Goal: Obtain resource: Download file/media

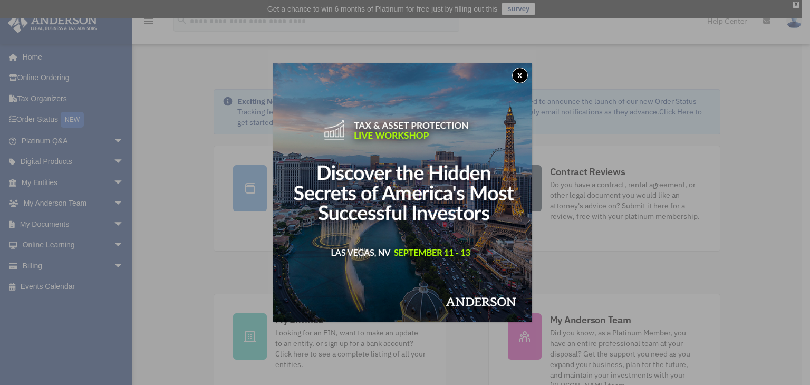
click at [523, 72] on button "x" at bounding box center [520, 76] width 16 height 16
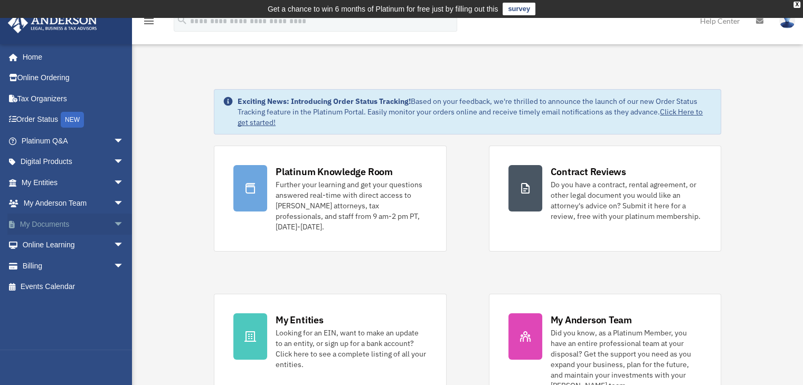
click at [52, 224] on link "My Documents arrow_drop_down" at bounding box center [73, 224] width 132 height 21
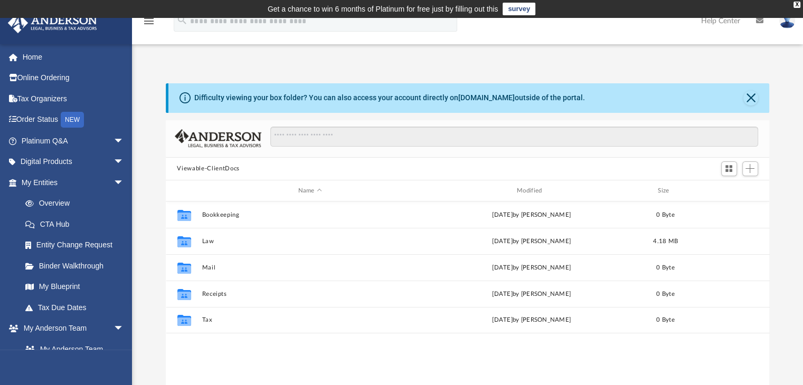
scroll to position [232, 595]
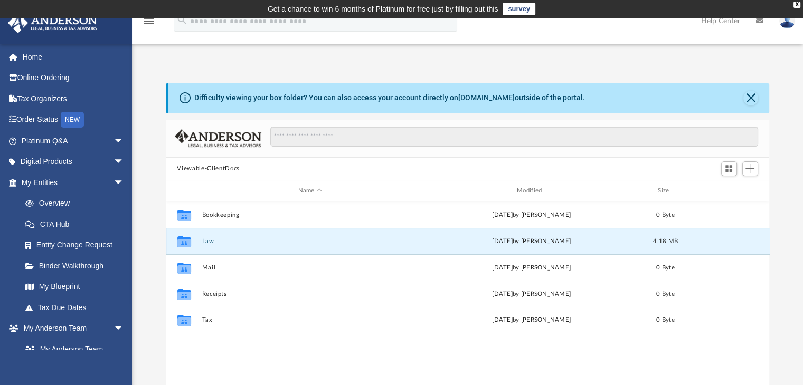
click at [206, 240] on button "Law" at bounding box center [310, 241] width 216 height 7
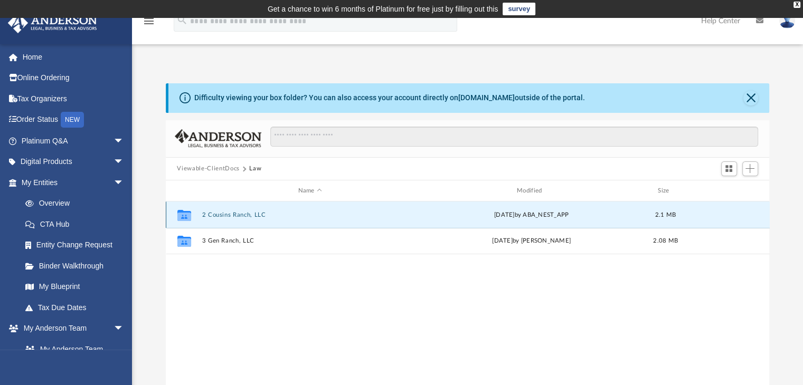
click at [230, 212] on button "2 Cousins Ranch, LLC" at bounding box center [310, 215] width 216 height 7
click at [220, 215] on button "Annual Docs" at bounding box center [310, 215] width 216 height 7
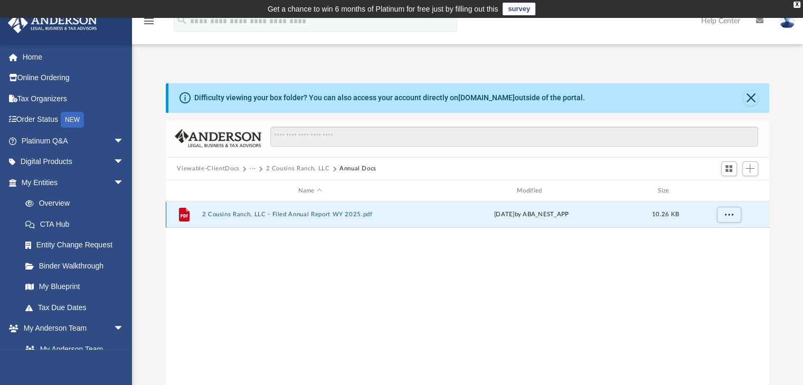
click at [253, 212] on button "2 Cousins Ranch, LLC - Filed Annual Report WY 2025.pdf" at bounding box center [310, 215] width 216 height 7
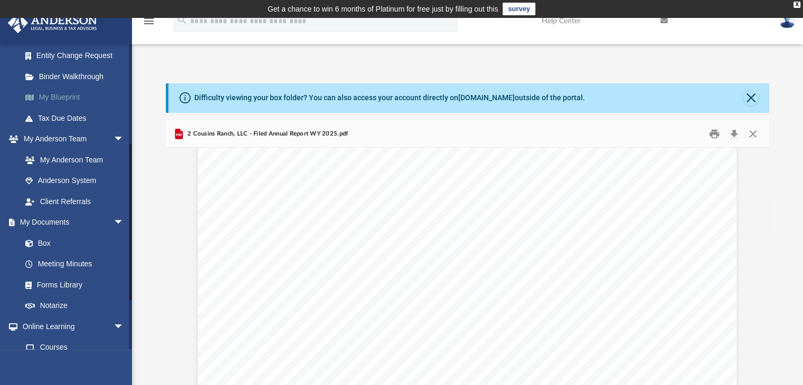
scroll to position [197, 0]
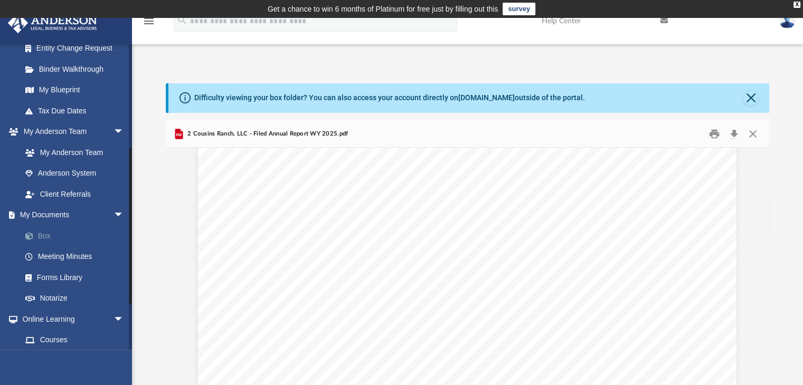
click at [42, 239] on link "Box" at bounding box center [77, 235] width 125 height 21
click at [52, 212] on link "My Documents arrow_drop_down" at bounding box center [73, 215] width 132 height 21
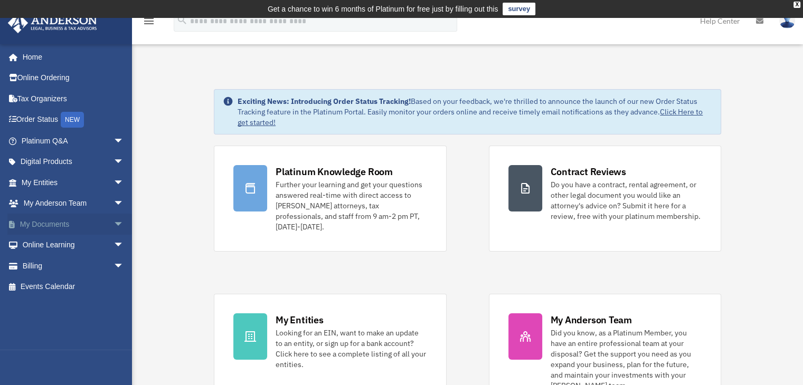
click at [55, 222] on link "My Documents arrow_drop_down" at bounding box center [73, 224] width 132 height 21
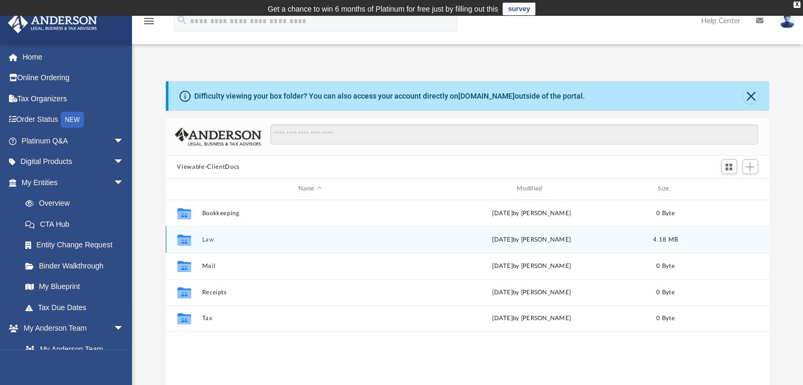
scroll to position [232, 595]
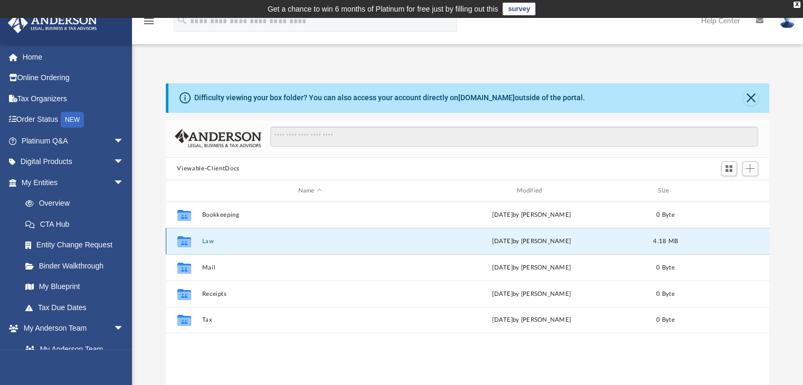
click at [207, 242] on button "Law" at bounding box center [310, 241] width 216 height 7
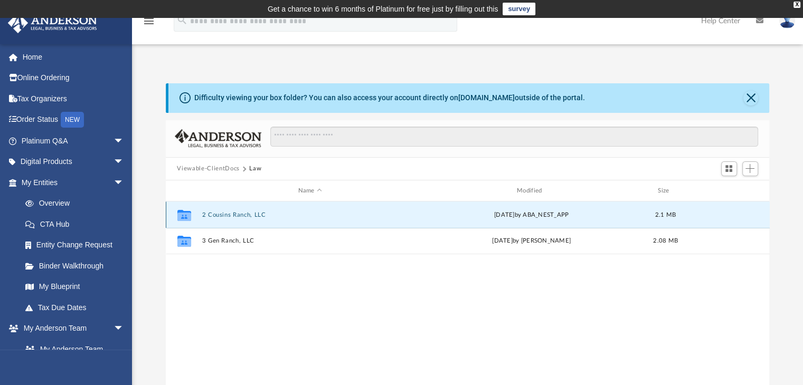
click at [238, 216] on button "2 Cousins Ranch, LLC" at bounding box center [310, 215] width 216 height 7
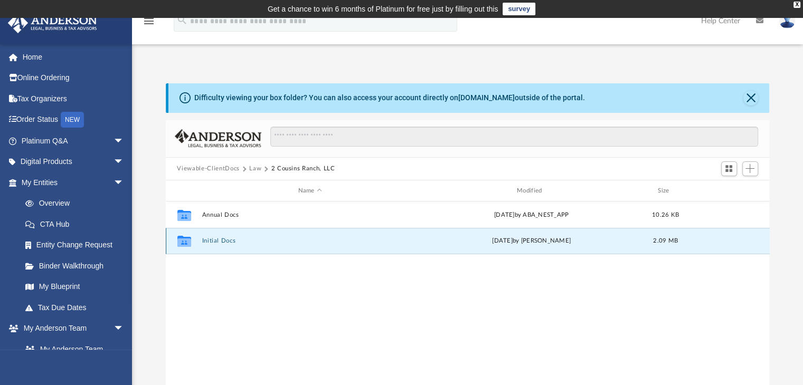
click at [219, 242] on button "Initial Docs" at bounding box center [310, 241] width 216 height 7
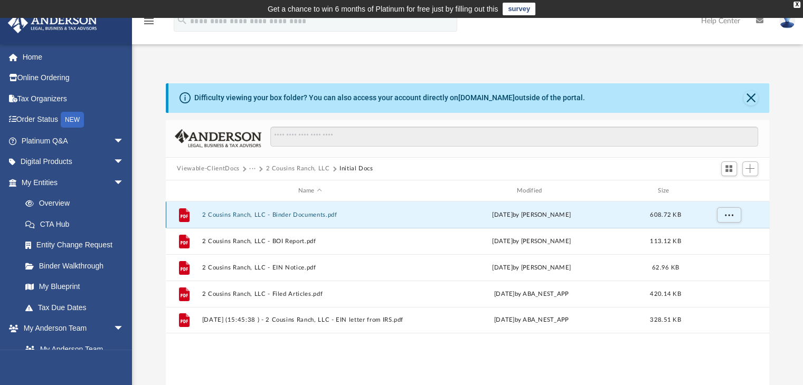
click at [270, 212] on button "2 Cousins Ranch, LLC - Binder Documents.pdf" at bounding box center [310, 215] width 216 height 7
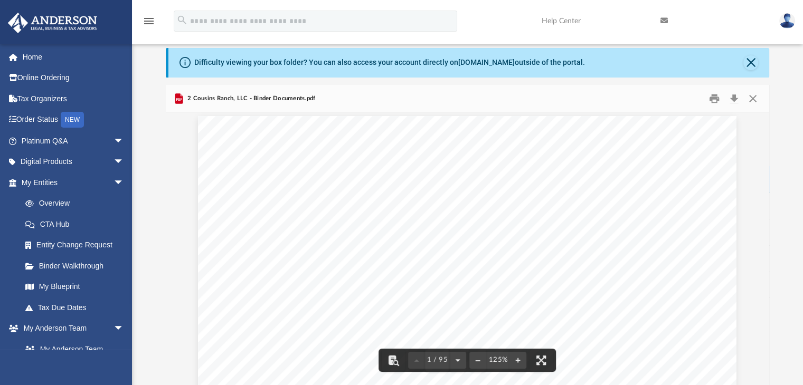
scroll to position [0, 0]
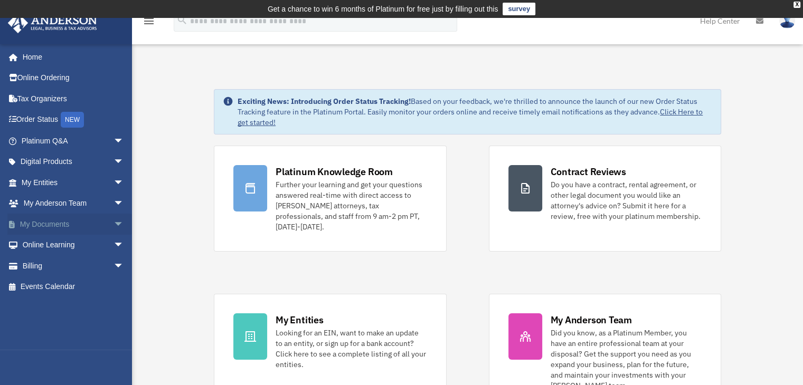
click at [51, 222] on link "My Documents arrow_drop_down" at bounding box center [73, 224] width 132 height 21
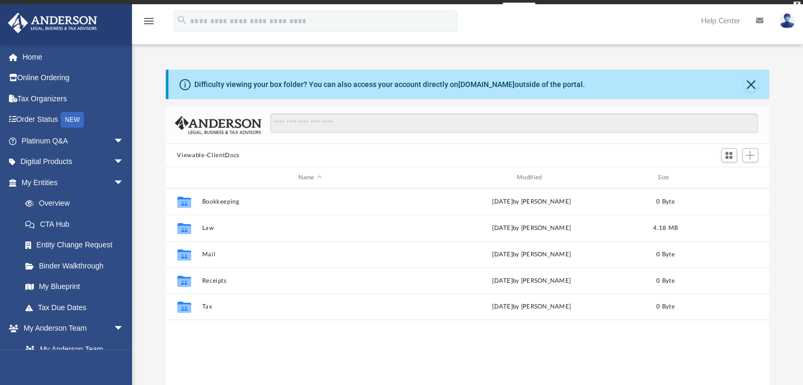
scroll to position [232, 595]
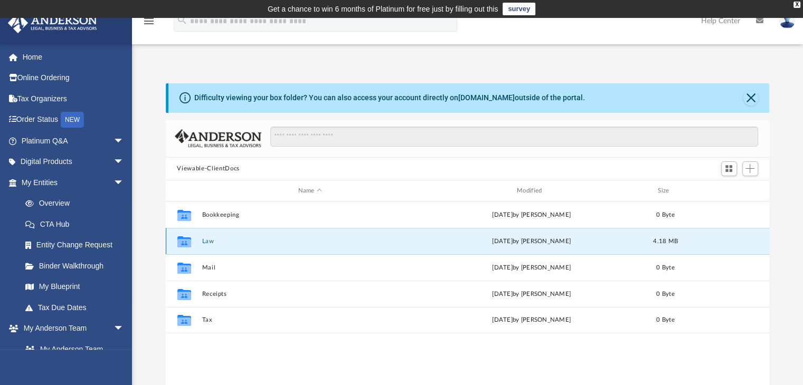
click at [209, 240] on button "Law" at bounding box center [310, 241] width 216 height 7
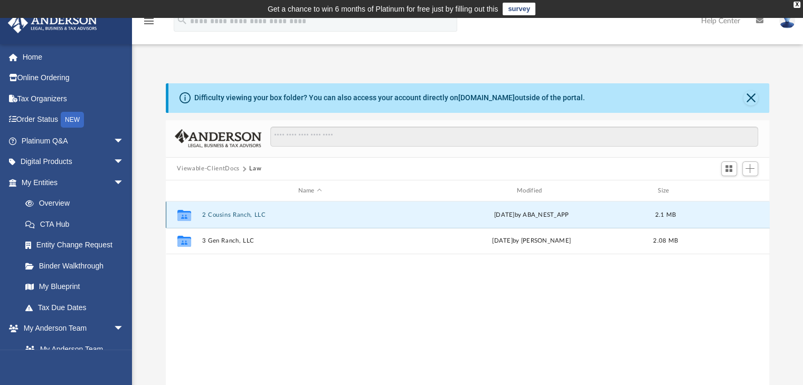
click at [237, 212] on button "2 Cousins Ranch, LLC" at bounding box center [310, 215] width 216 height 7
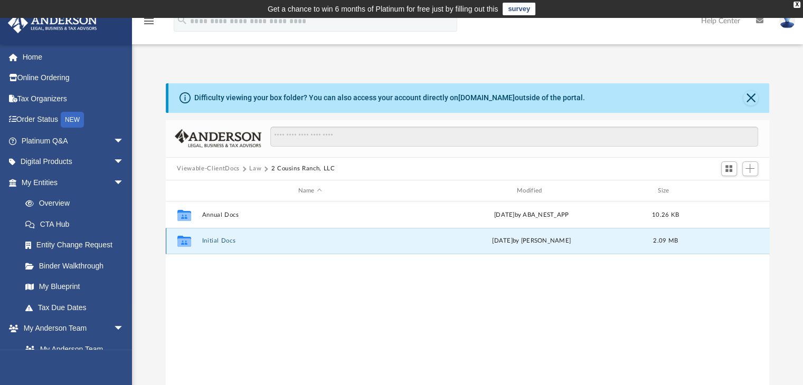
click at [216, 242] on button "Initial Docs" at bounding box center [310, 241] width 216 height 7
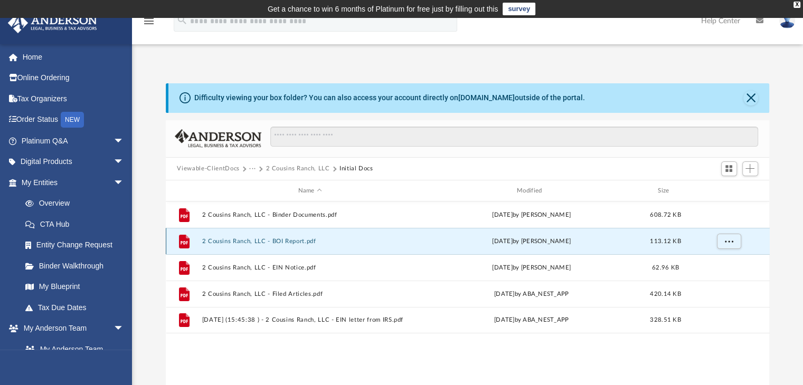
click at [260, 243] on button "2 Cousins Ranch, LLC - BOI Report.pdf" at bounding box center [310, 241] width 216 height 7
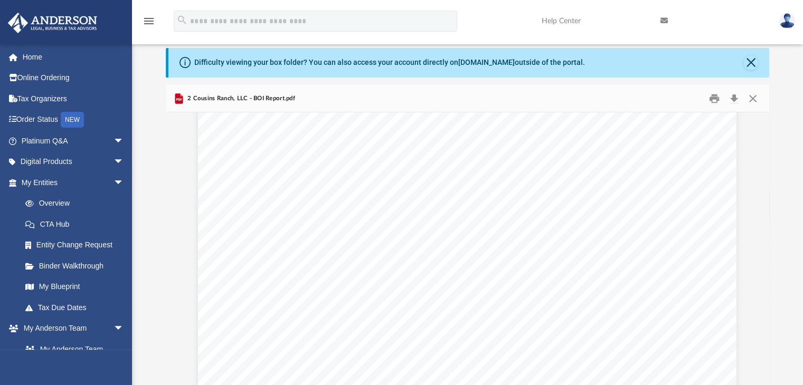
scroll to position [0, 0]
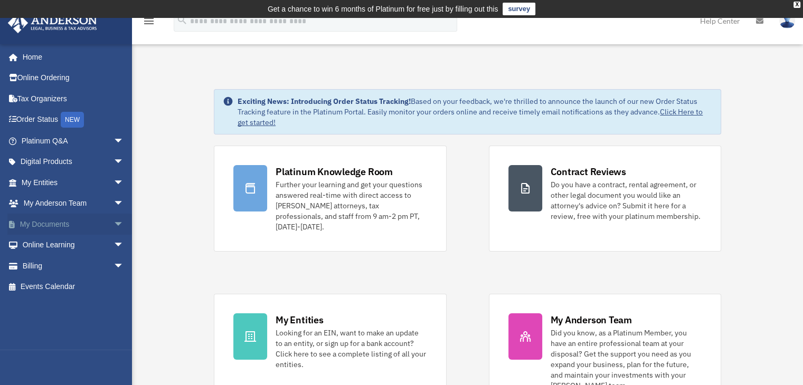
click at [49, 226] on link "My Documents arrow_drop_down" at bounding box center [73, 224] width 132 height 21
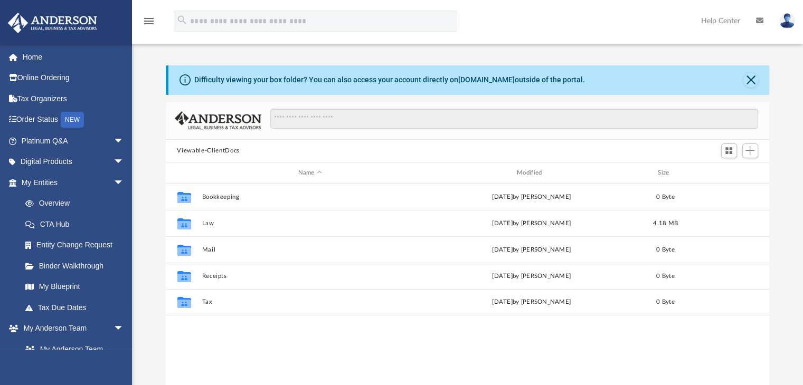
scroll to position [232, 595]
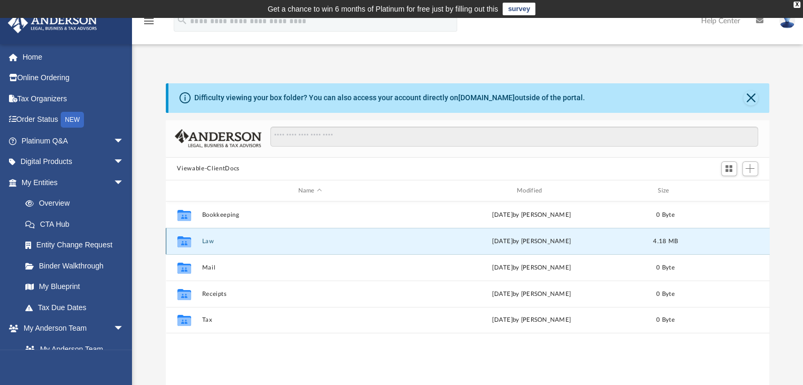
click at [210, 241] on button "Law" at bounding box center [310, 241] width 216 height 7
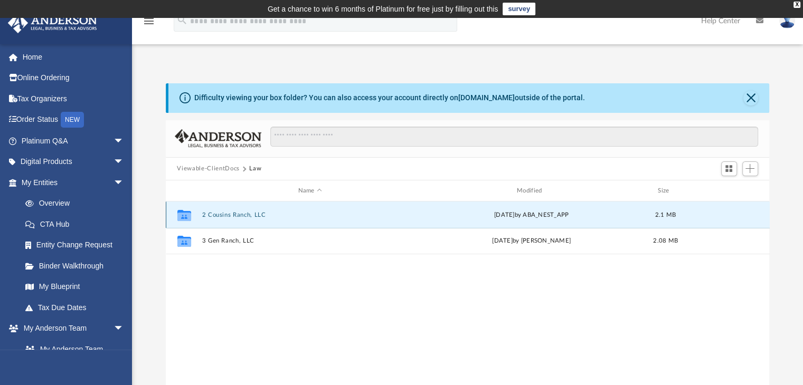
click at [235, 214] on button "2 Cousins Ranch, LLC" at bounding box center [310, 215] width 216 height 7
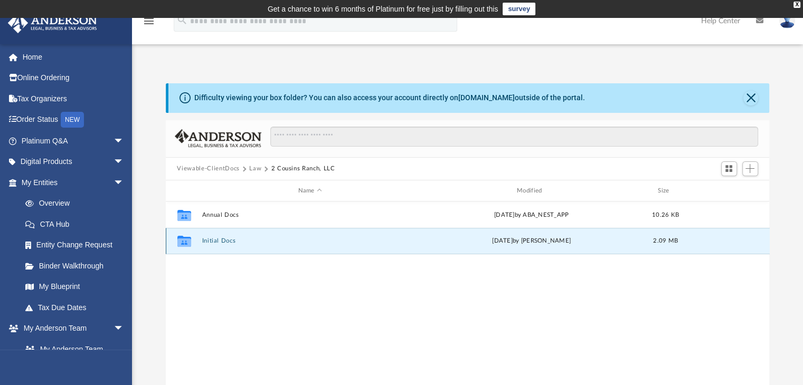
click at [218, 241] on button "Initial Docs" at bounding box center [310, 241] width 216 height 7
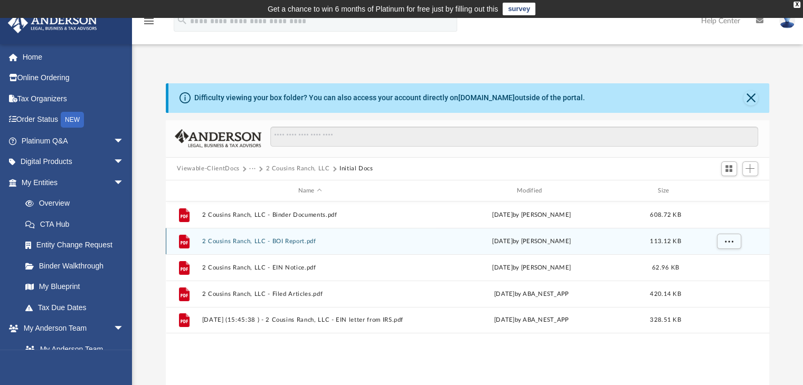
click at [218, 241] on button "2 Cousins Ranch, LLC - BOI Report.pdf" at bounding box center [310, 241] width 216 height 7
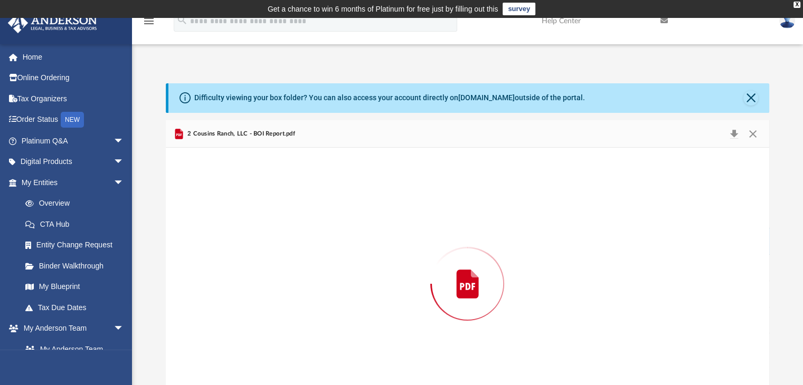
scroll to position [35, 0]
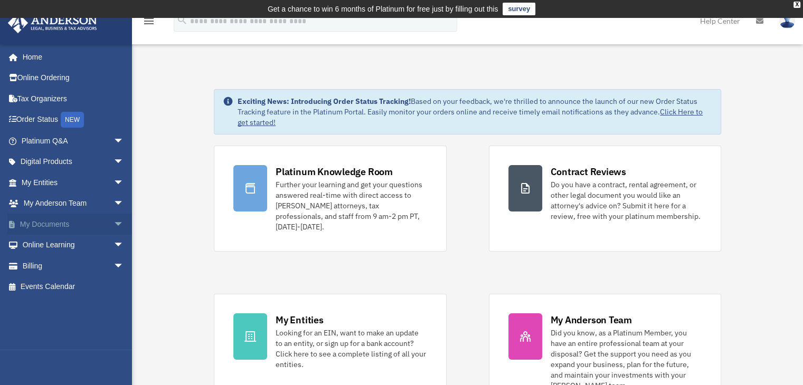
click at [59, 227] on link "My Documents arrow_drop_down" at bounding box center [73, 224] width 132 height 21
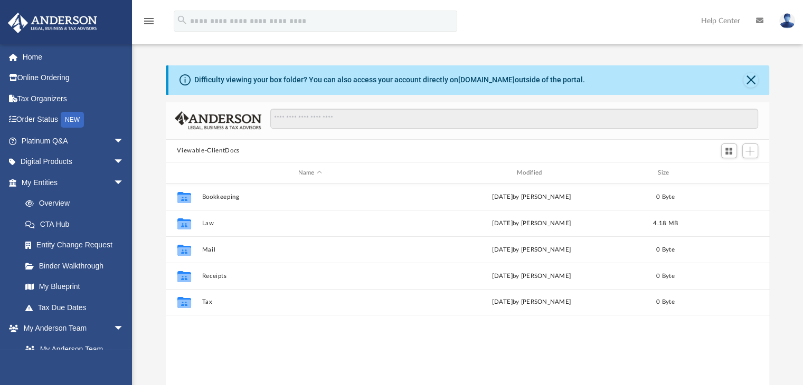
scroll to position [232, 595]
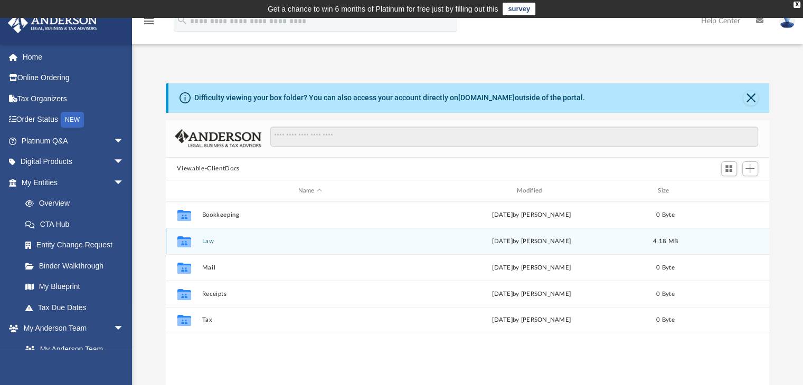
click at [209, 245] on div "Collaborated Folder Law [DATE] by [PERSON_NAME] 4.18 MB" at bounding box center [468, 241] width 604 height 26
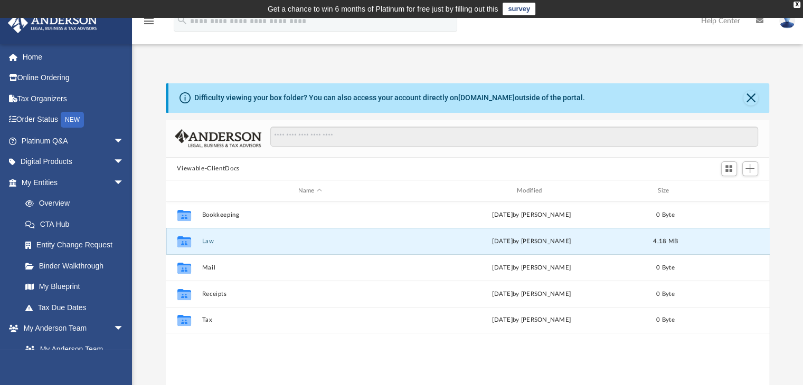
click at [208, 241] on button "Law" at bounding box center [310, 241] width 216 height 7
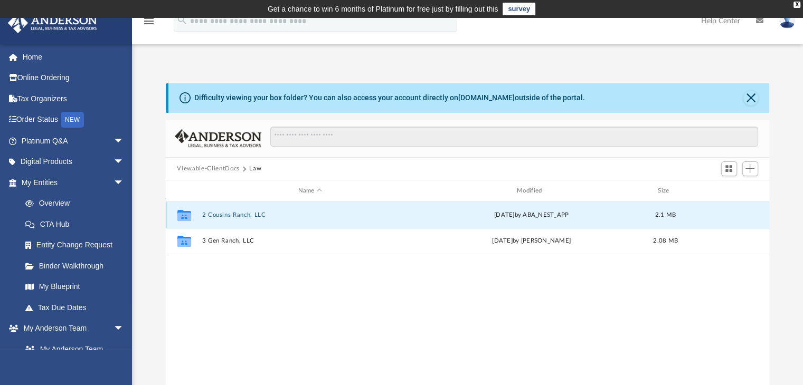
click at [234, 216] on button "2 Cousins Ranch, LLC" at bounding box center [310, 215] width 216 height 7
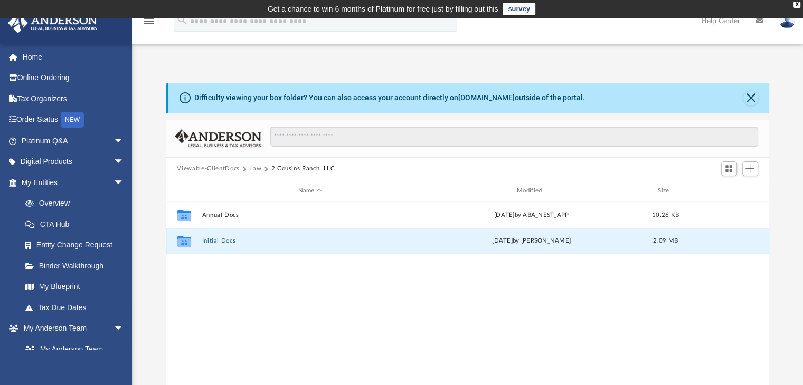
click at [219, 241] on button "Initial Docs" at bounding box center [310, 241] width 216 height 7
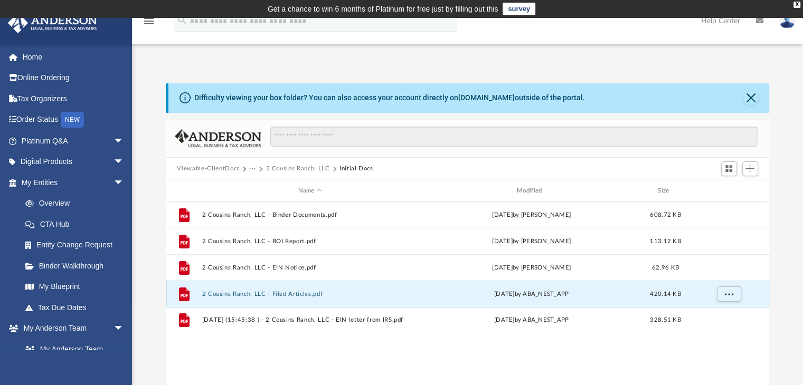
click at [253, 295] on button "2 Cousins Ranch, LLC - Filed Articles.pdf" at bounding box center [310, 294] width 216 height 7
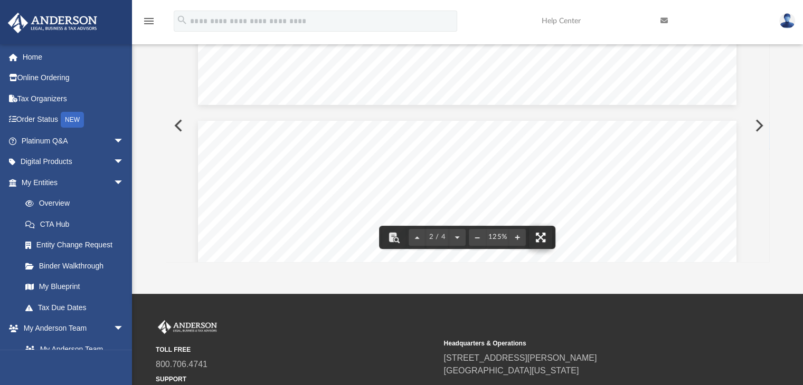
scroll to position [589, 0]
click at [540, 236] on button "File preview" at bounding box center [540, 237] width 23 height 23
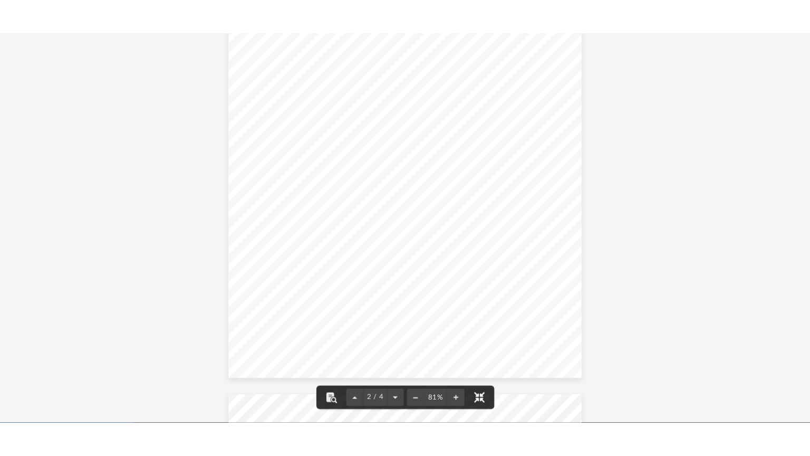
scroll to position [469, 0]
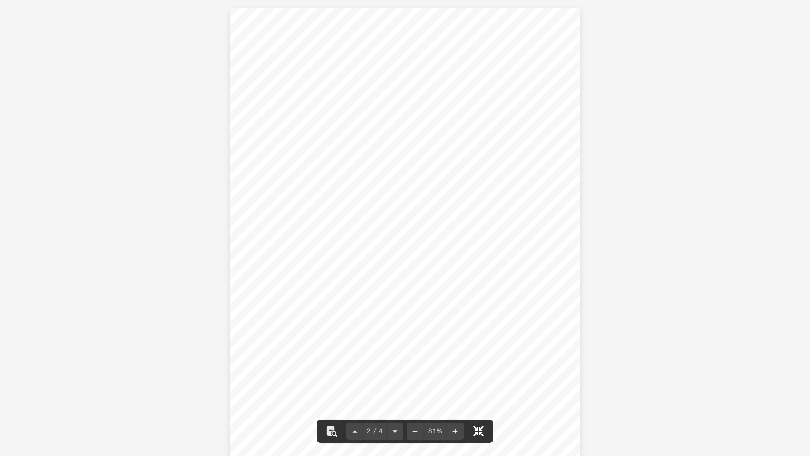
click at [478, 385] on button "File preview" at bounding box center [478, 430] width 23 height 23
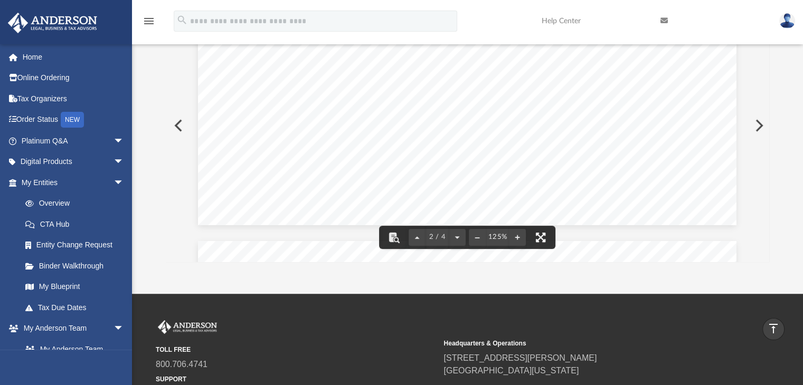
scroll to position [712, 0]
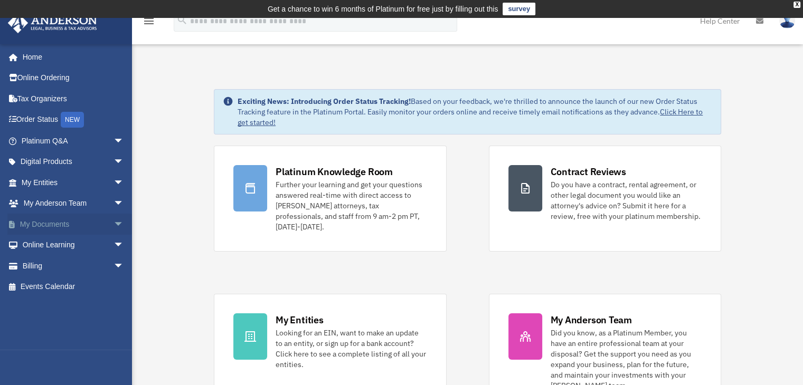
click at [55, 223] on link "My Documents arrow_drop_down" at bounding box center [73, 224] width 132 height 21
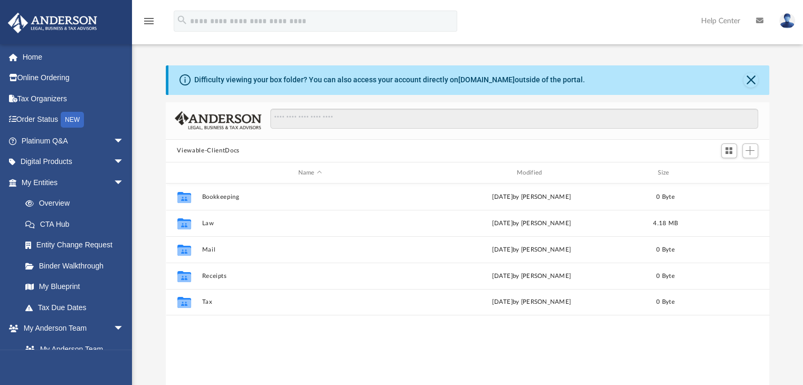
scroll to position [232, 595]
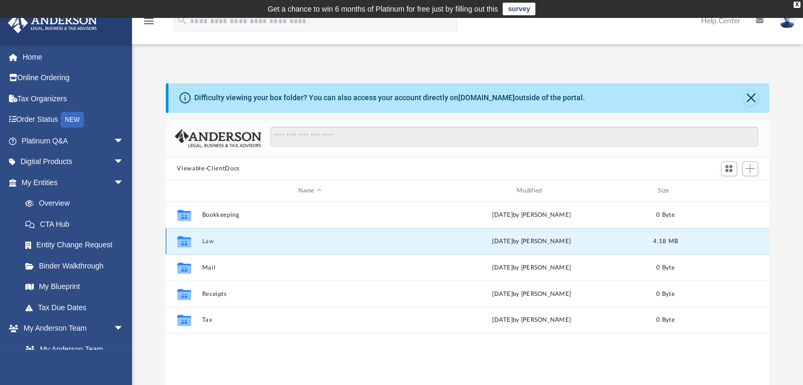
click at [209, 245] on button "Law" at bounding box center [310, 241] width 216 height 7
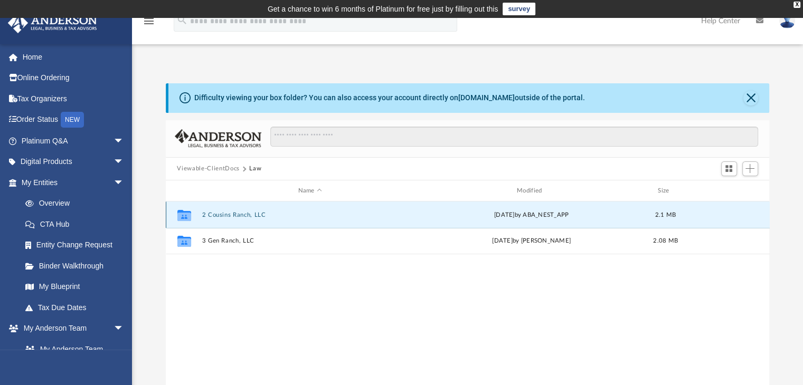
click at [236, 215] on button "2 Cousins Ranch, LLC" at bounding box center [310, 215] width 216 height 7
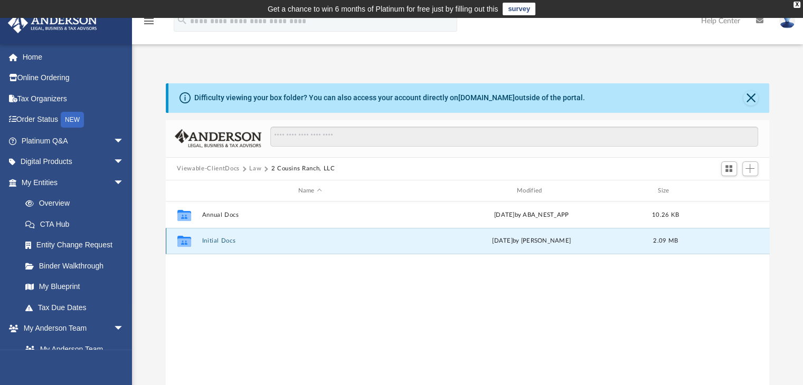
click at [227, 243] on button "Initial Docs" at bounding box center [310, 241] width 216 height 7
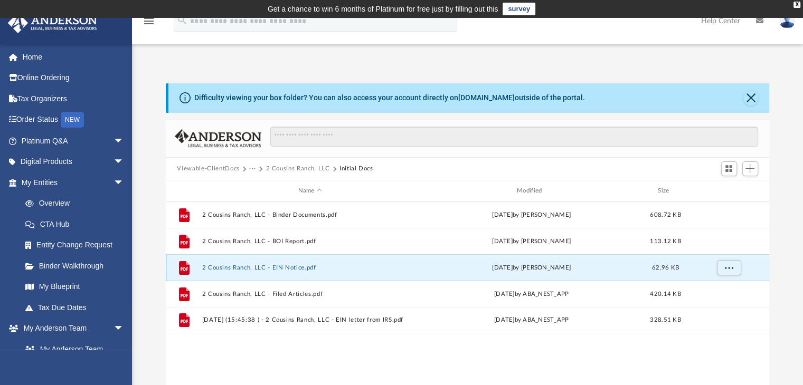
click at [240, 270] on button "2 Cousins Ranch, LLC - EIN Notice.pdf" at bounding box center [310, 267] width 216 height 7
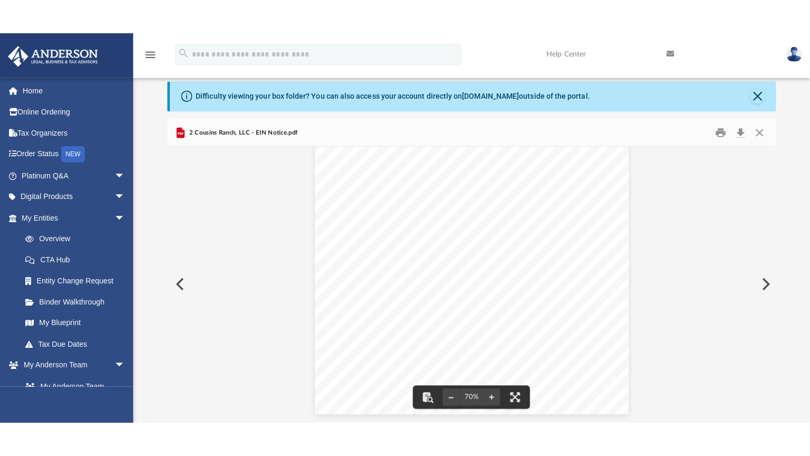
scroll to position [0, 0]
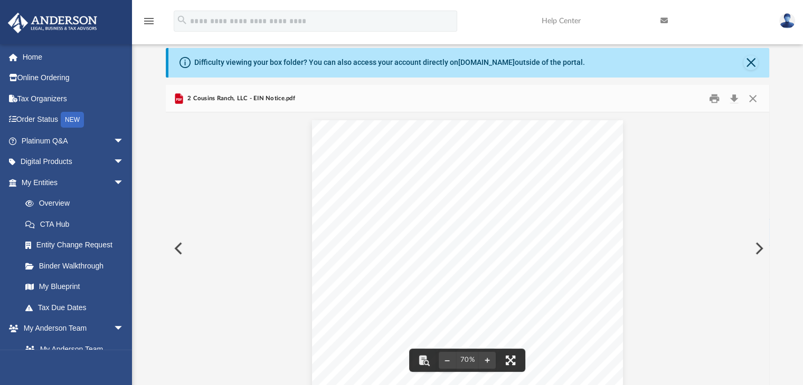
click at [515, 359] on button "File preview" at bounding box center [510, 360] width 23 height 23
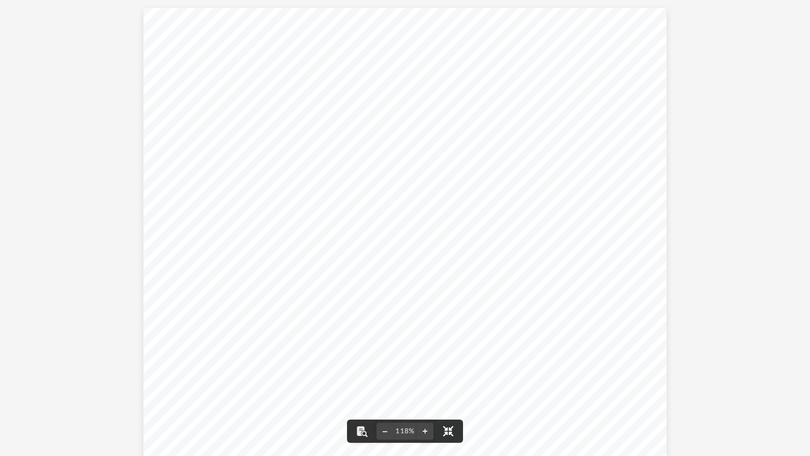
click at [453, 385] on button "File preview" at bounding box center [448, 430] width 23 height 23
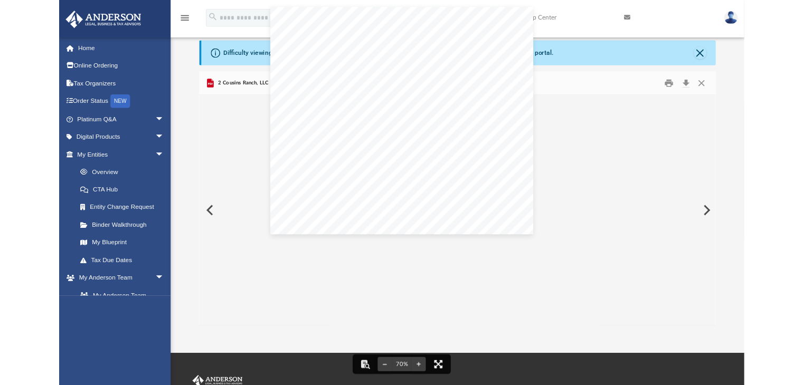
scroll to position [232, 595]
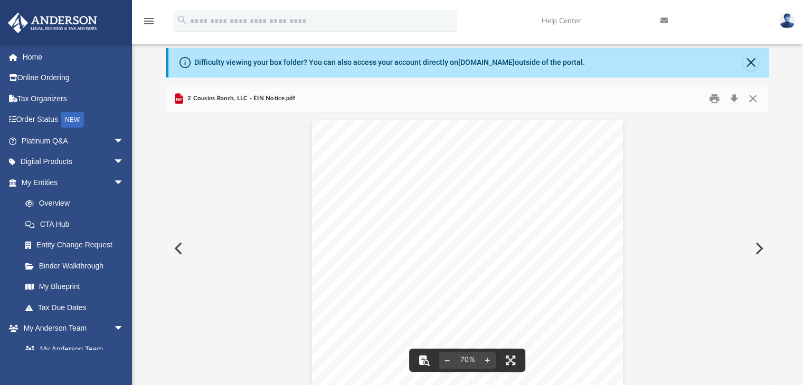
click at [426, 362] on button "File preview" at bounding box center [423, 360] width 23 height 23
click at [752, 122] on button "File preview" at bounding box center [747, 125] width 18 height 18
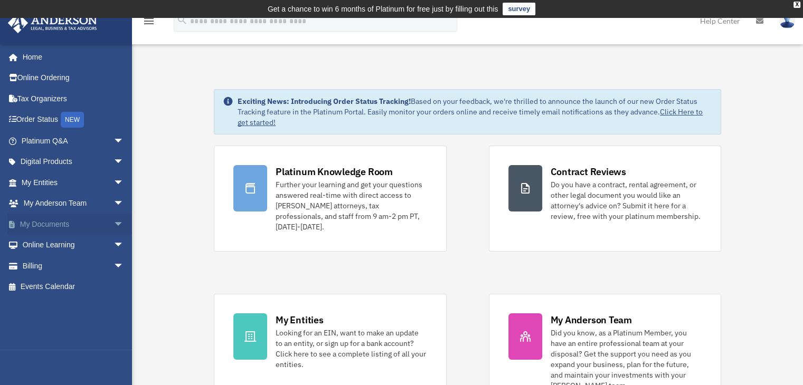
click at [49, 222] on link "My Documents arrow_drop_down" at bounding box center [73, 224] width 132 height 21
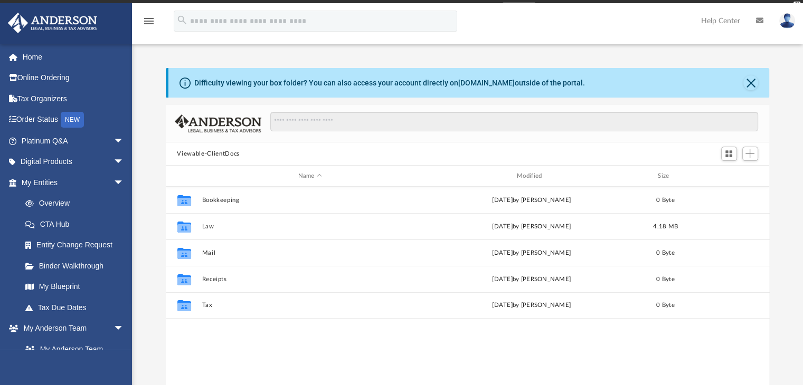
scroll to position [232, 595]
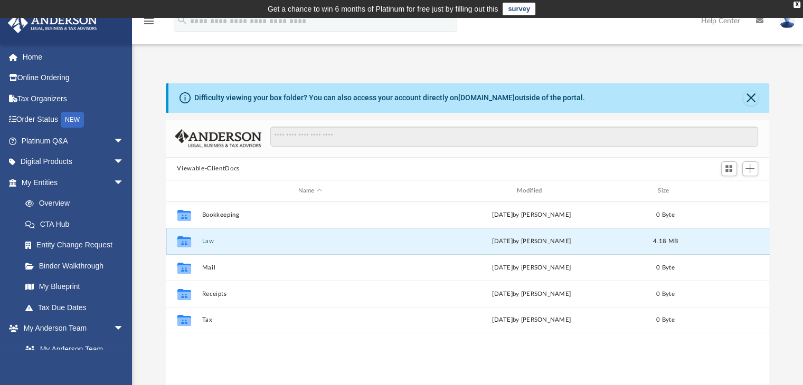
click at [211, 244] on button "Law" at bounding box center [310, 241] width 216 height 7
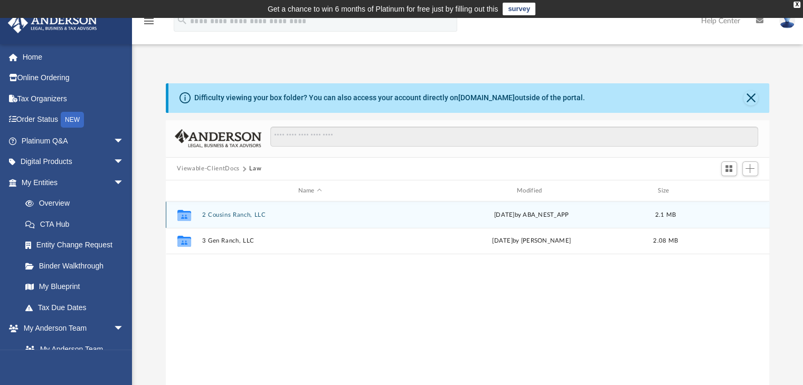
click at [244, 212] on button "2 Cousins Ranch, LLC" at bounding box center [310, 215] width 216 height 7
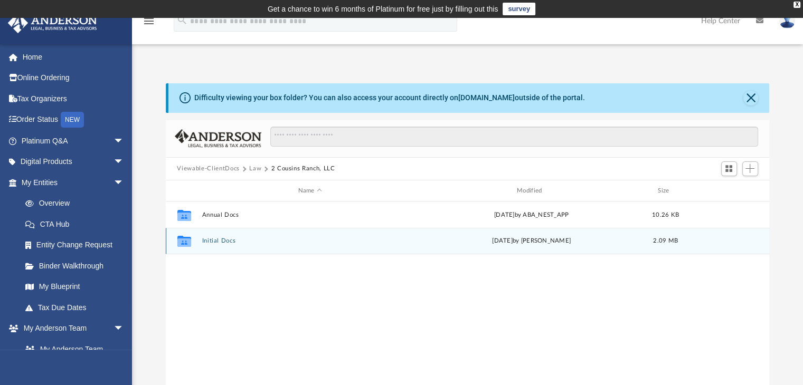
click at [218, 247] on div "Collaborated Folder Initial Docs Mon Jul 22 2024 by Tomas Diaz-Marin 2.09 MB" at bounding box center [468, 241] width 604 height 26
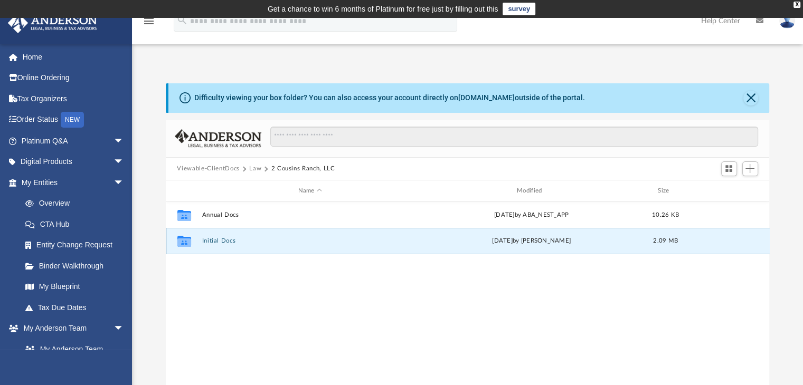
click at [228, 240] on button "Initial Docs" at bounding box center [310, 241] width 216 height 7
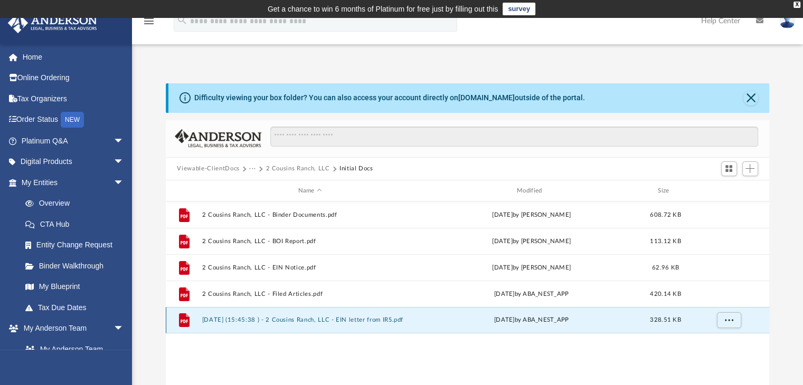
click at [285, 320] on button "2024.06.10 (15:45:38 ) - 2 Cousins Ranch, LLC - EIN letter from IRS.pdf" at bounding box center [310, 320] width 216 height 7
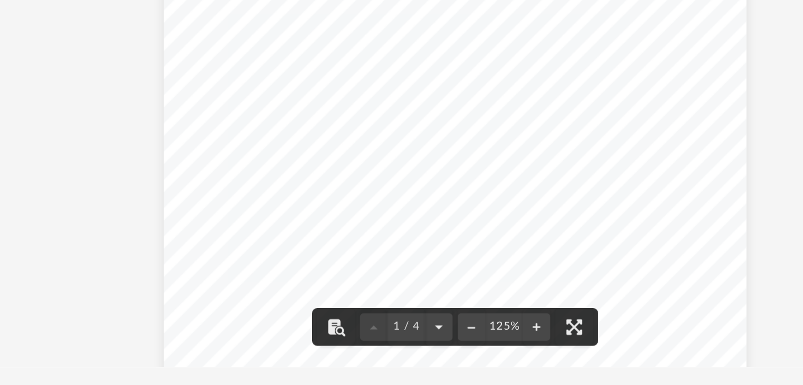
scroll to position [135, 0]
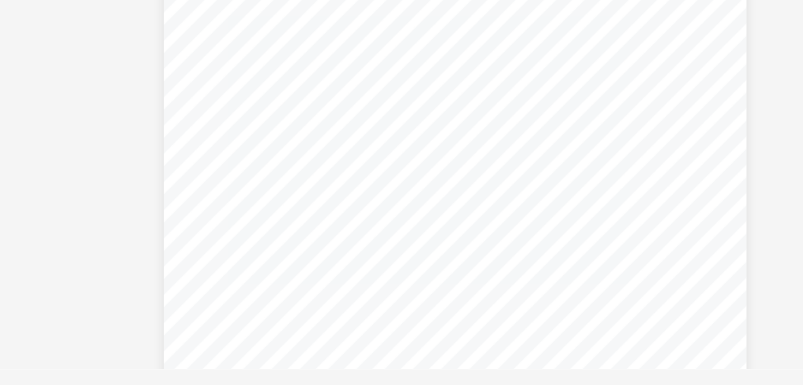
click at [304, 192] on div "Page 1" at bounding box center [467, 253] width 359 height 464
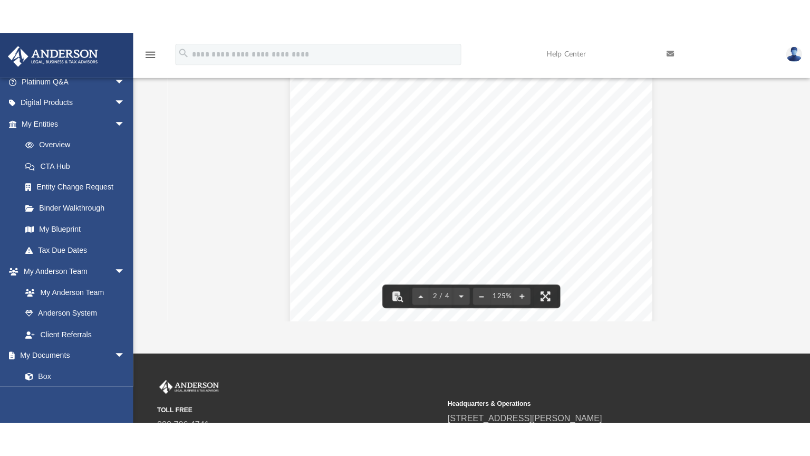
scroll to position [463, 0]
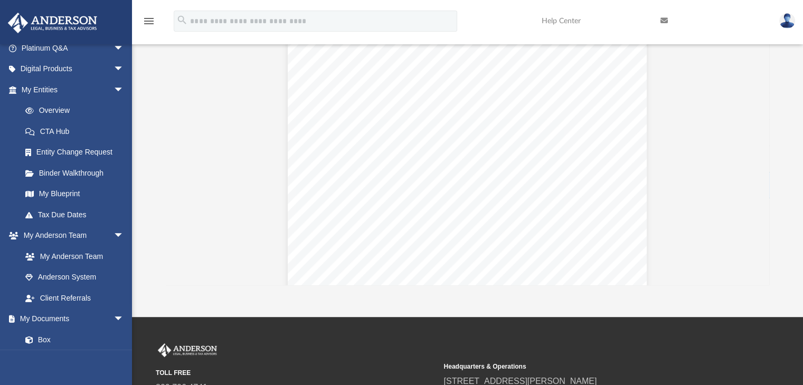
click at [591, 252] on div "Page 2" at bounding box center [467, 269] width 359 height 464
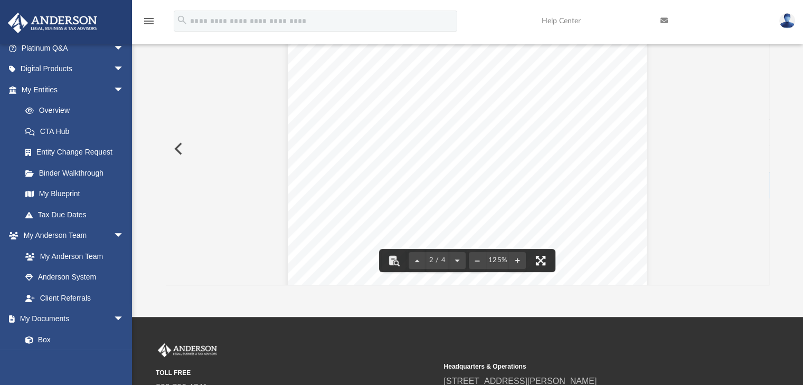
click at [540, 260] on button "File preview" at bounding box center [540, 260] width 23 height 23
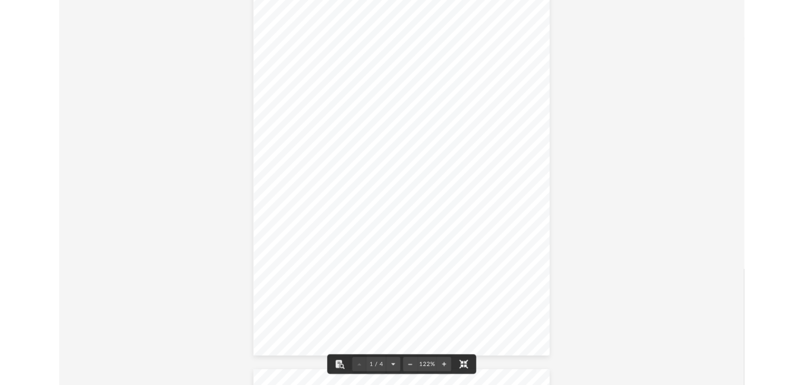
scroll to position [0, 0]
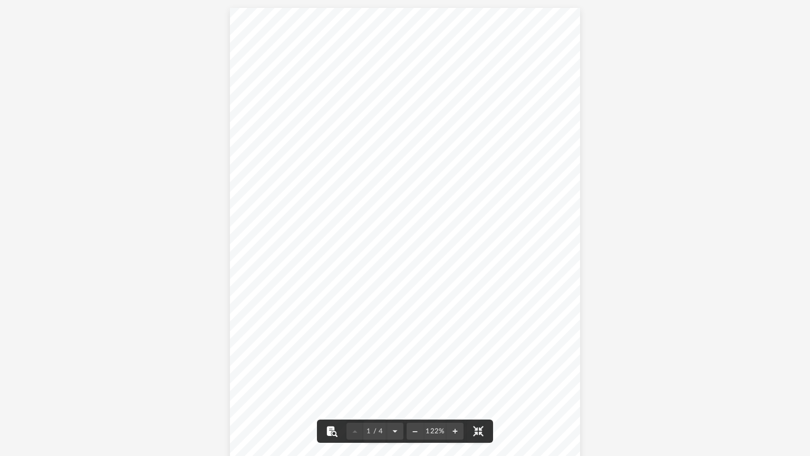
click at [331, 385] on button "File preview" at bounding box center [331, 430] width 23 height 23
click at [481, 385] on button "File preview" at bounding box center [478, 430] width 23 height 23
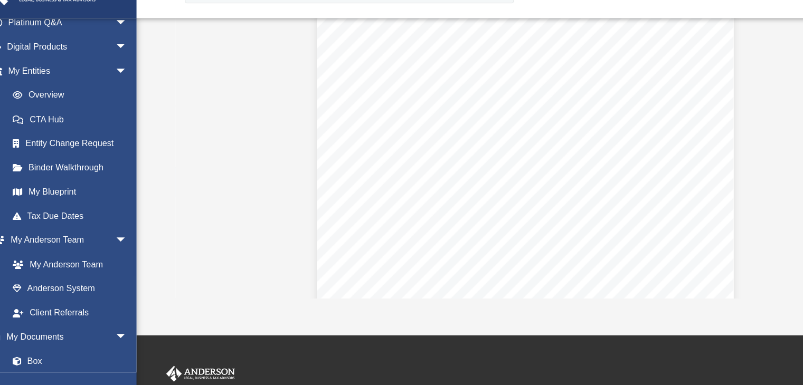
scroll to position [135, 0]
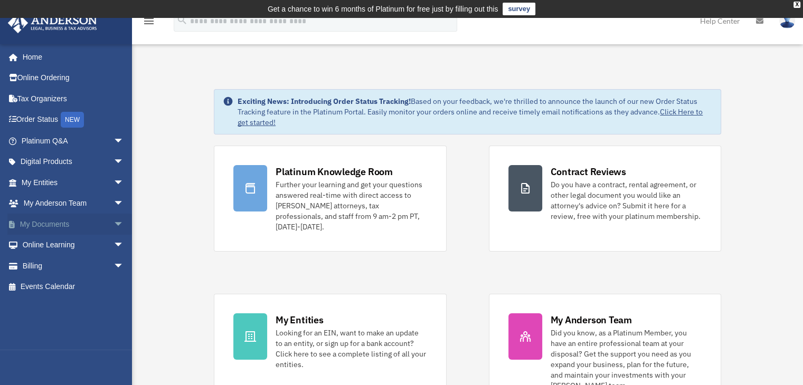
click at [58, 221] on link "My Documents arrow_drop_down" at bounding box center [73, 224] width 132 height 21
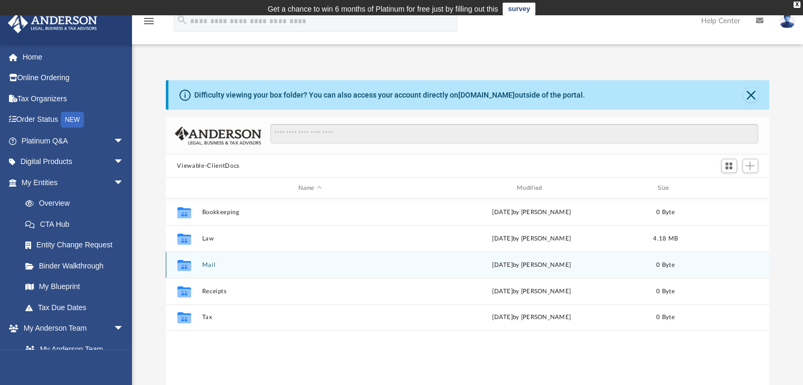
scroll to position [232, 595]
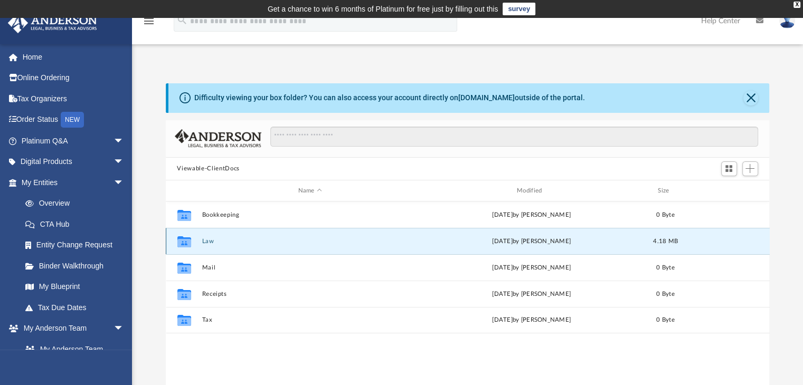
click at [206, 241] on button "Law" at bounding box center [310, 241] width 216 height 7
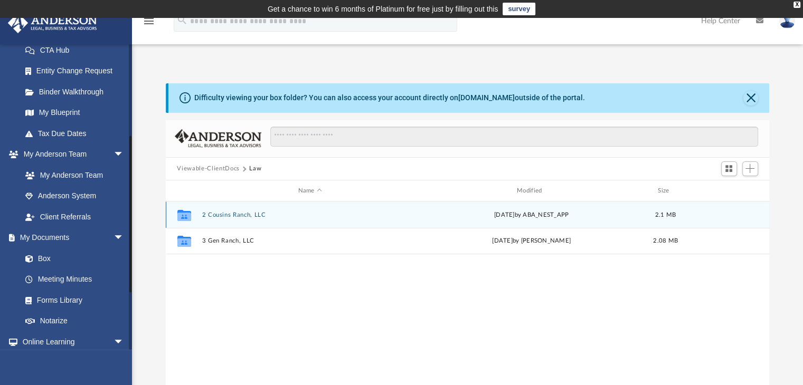
scroll to position [175, 0]
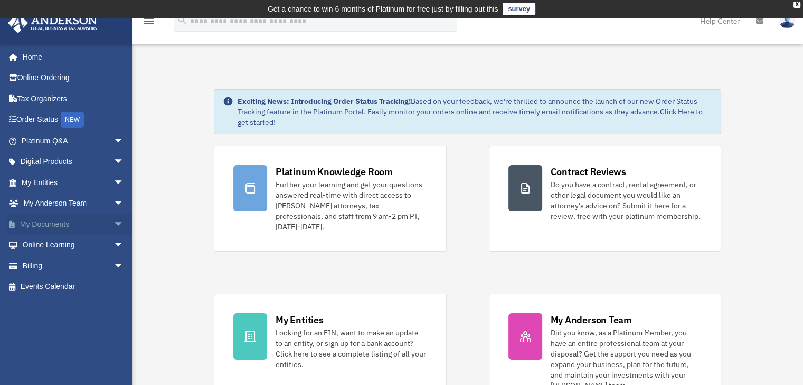
click at [45, 226] on link "My Documents arrow_drop_down" at bounding box center [73, 224] width 132 height 21
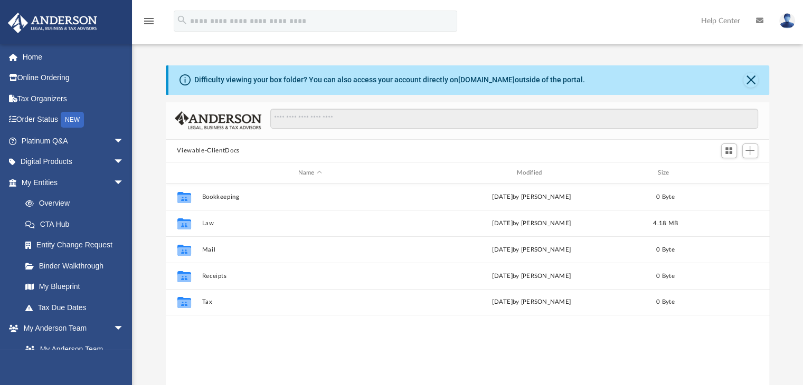
scroll to position [232, 595]
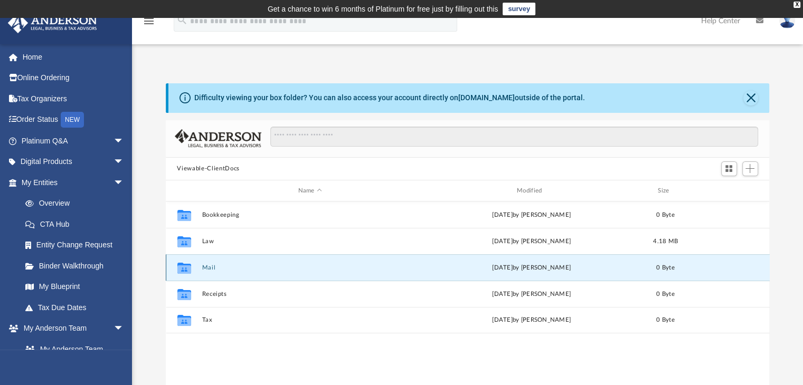
click at [209, 268] on button "Mail" at bounding box center [310, 267] width 216 height 7
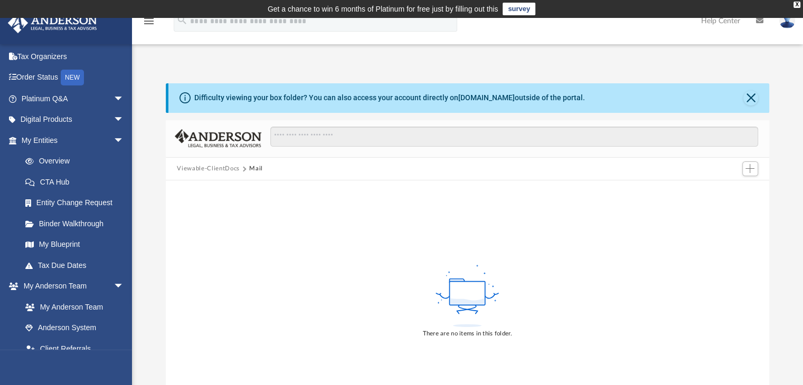
scroll to position [0, 0]
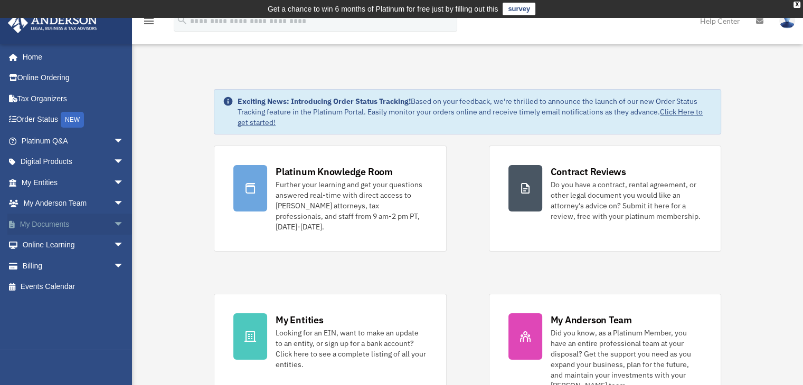
click at [57, 228] on link "My Documents arrow_drop_down" at bounding box center [73, 224] width 132 height 21
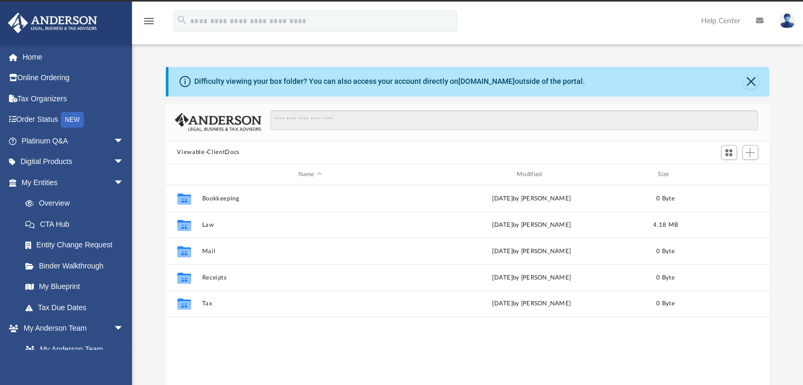
scroll to position [232, 595]
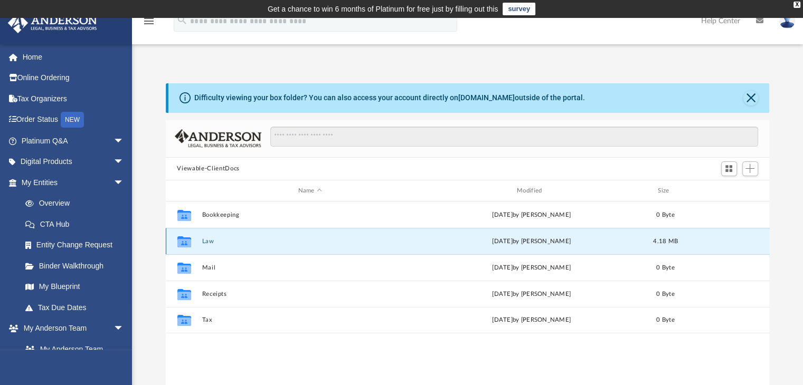
click at [207, 244] on button "Law" at bounding box center [310, 241] width 216 height 7
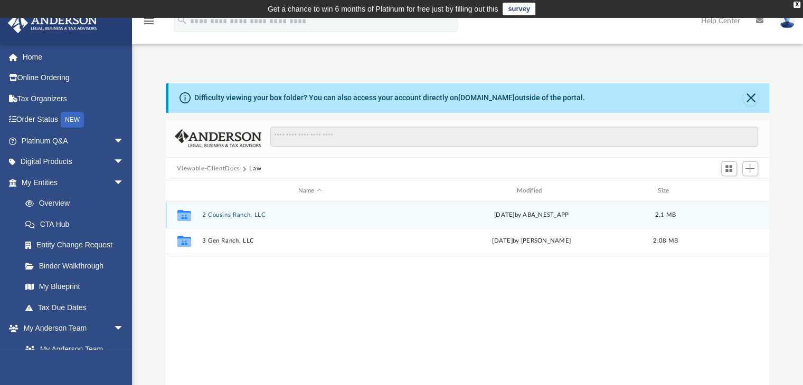
click at [229, 216] on button "2 Cousins Ranch, LLC" at bounding box center [310, 215] width 216 height 7
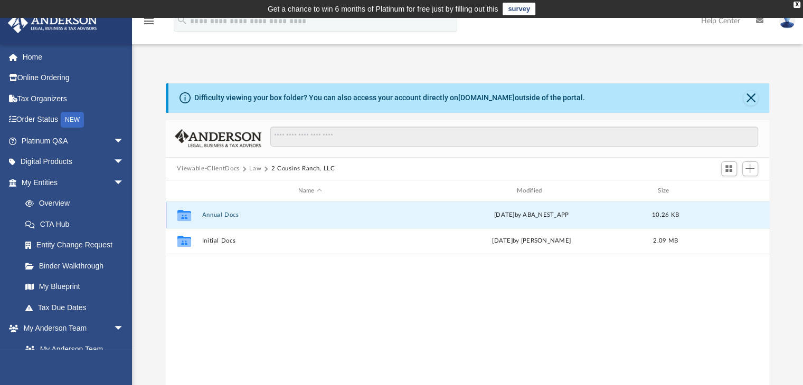
click at [219, 213] on button "Annual Docs" at bounding box center [310, 215] width 216 height 7
click at [262, 216] on button "2 Cousins Ranch, LLC - Filed Annual Report WY 2025.pdf" at bounding box center [310, 215] width 216 height 7
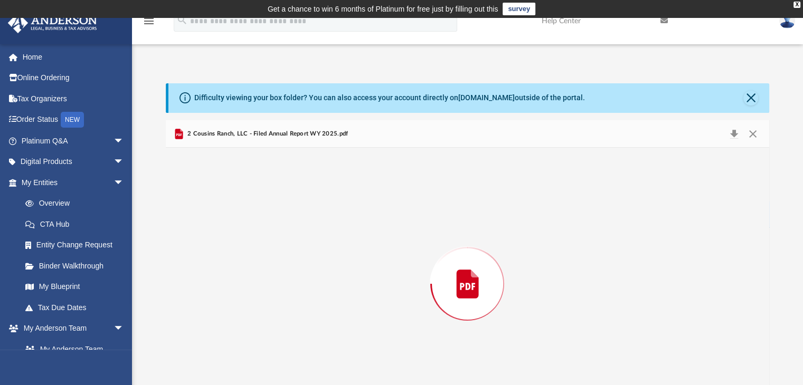
scroll to position [35, 0]
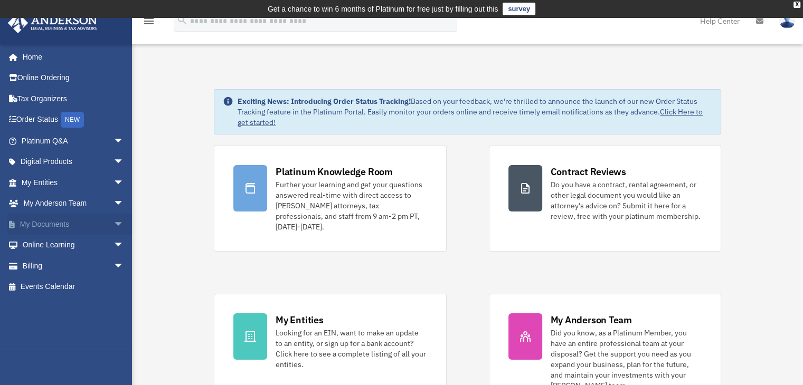
click at [70, 233] on link "My Documents arrow_drop_down" at bounding box center [73, 224] width 132 height 21
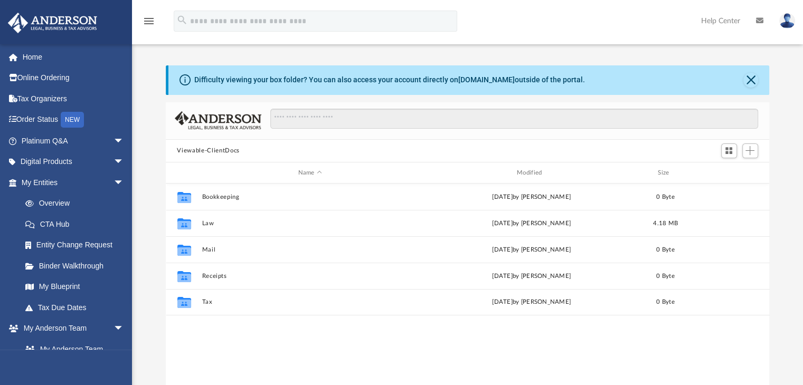
scroll to position [232, 595]
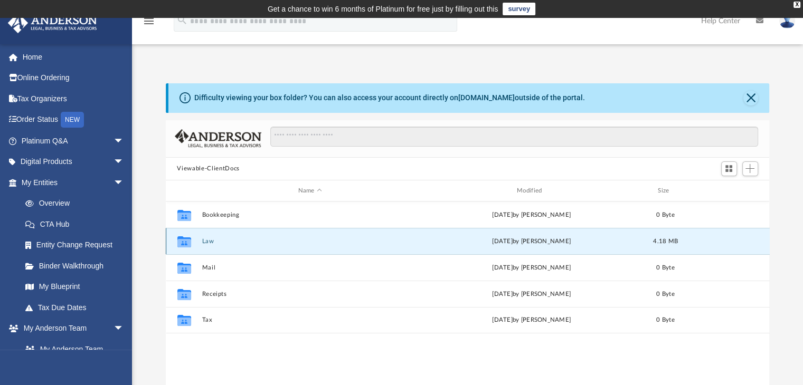
click at [209, 241] on button "Law" at bounding box center [310, 241] width 216 height 7
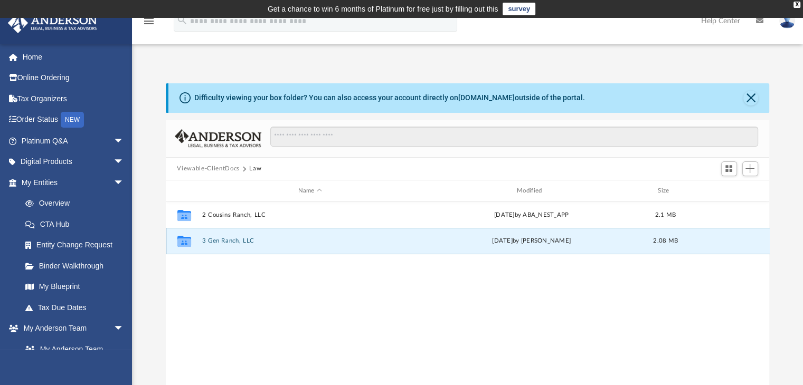
click at [228, 242] on button "3 Gen Ranch, LLC" at bounding box center [310, 241] width 216 height 7
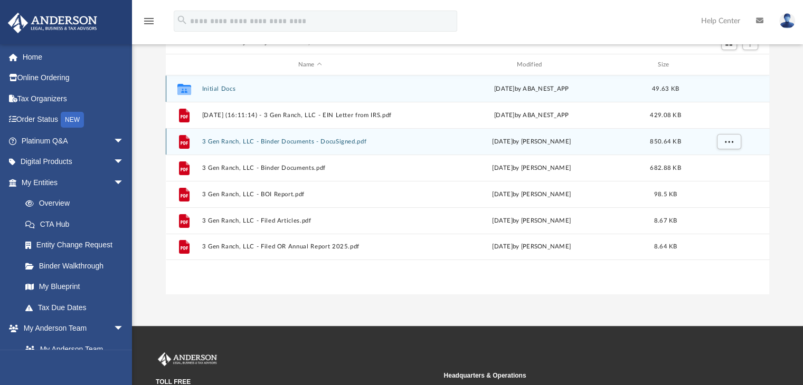
scroll to position [127, 0]
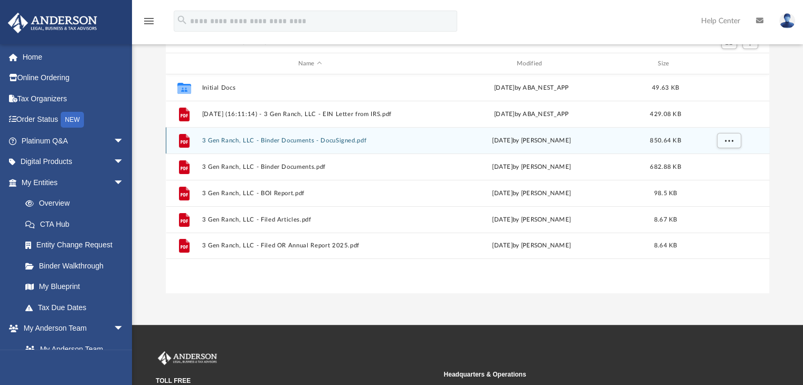
click at [288, 261] on div "Collaborated Folder Initial Docs [DATE] by ABA_NEST_APP 49.63 KB File [DATE] (1…" at bounding box center [468, 183] width 604 height 218
